Goal: Task Accomplishment & Management: Complete application form

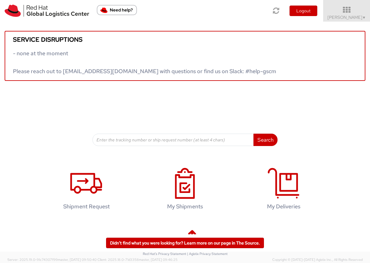
click at [220, 88] on div "Search Refine By Ship From Date To" at bounding box center [184, 113] width 185 height 65
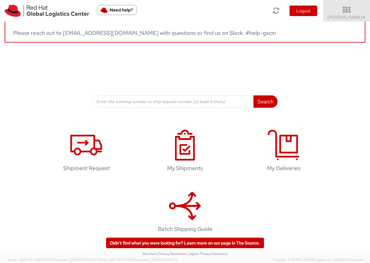
scroll to position [48, 0]
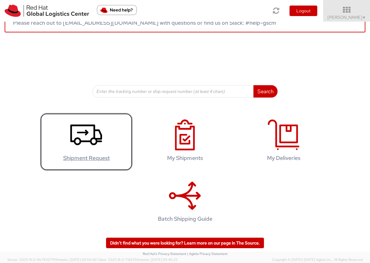
click at [91, 149] on icon at bounding box center [86, 134] width 32 height 31
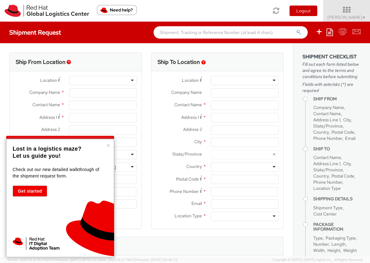
select select
select select "655"
type input "Red Hat Limited"
type input "[PERSON_NAME]"
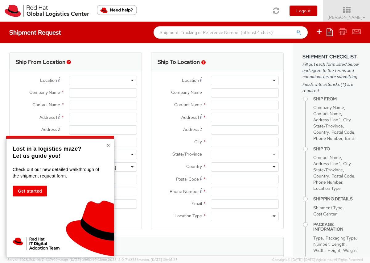
type input "Communication House, Cork Road"
type input "1st Floor"
type input "WATERFORD"
type input "X91NY33"
type input "35351810147"
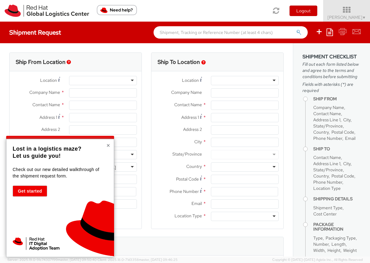
type input "ngough@redhat.com"
select select "CM"
select select "KGS"
click at [107, 145] on button "×" at bounding box center [108, 145] width 4 height 6
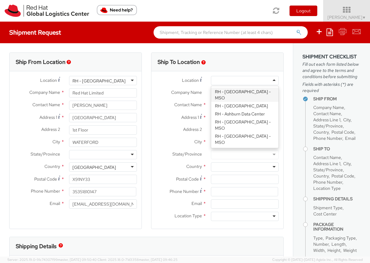
click at [249, 78] on div at bounding box center [245, 80] width 68 height 9
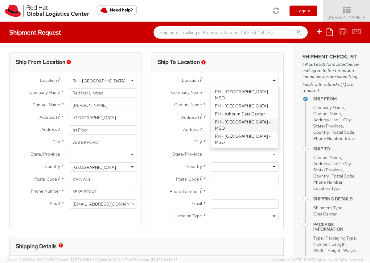
click at [146, 234] on div "Ship To Location Location * RH - Amsterdam - MSO RH - Amsterdam Data Center RH …" at bounding box center [217, 144] width 142 height 184
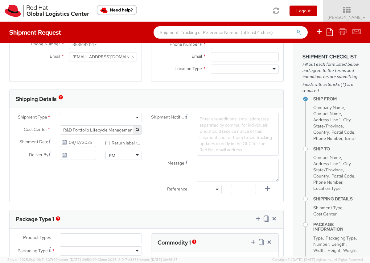
scroll to position [148, 0]
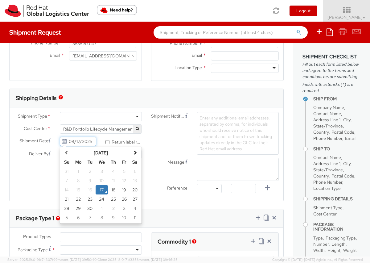
click at [88, 142] on input "09/17/2025" at bounding box center [78, 140] width 36 height 9
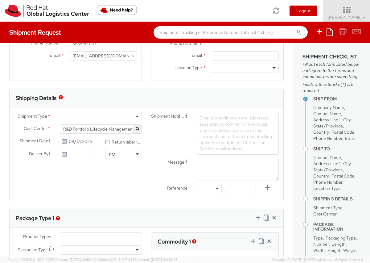
click at [40, 178] on div "Shipment Type * Batch Business Cost Center * R&D Portfolio Lifecycle Management…" at bounding box center [147, 154] width 274 height 84
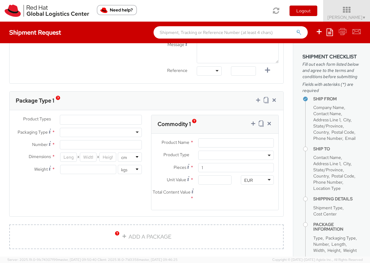
scroll to position [268, 0]
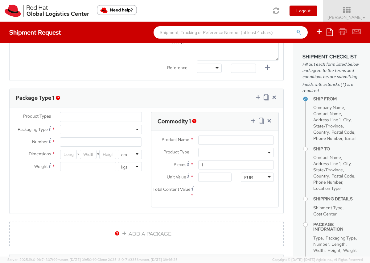
click at [100, 64] on div "Shipment Type * Batch Business Cost Center * R&D Portfolio Lifecycle Management…" at bounding box center [147, 34] width 274 height 84
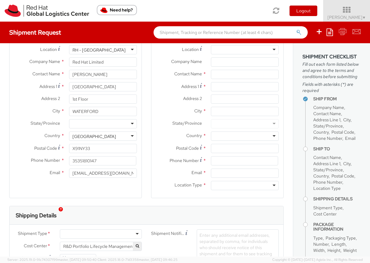
scroll to position [22, 0]
